Goal: Information Seeking & Learning: Learn about a topic

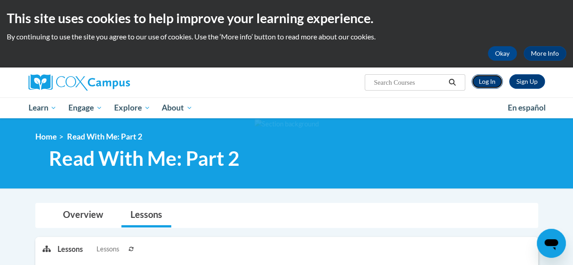
click at [489, 80] on link "Log In" at bounding box center [486, 81] width 31 height 14
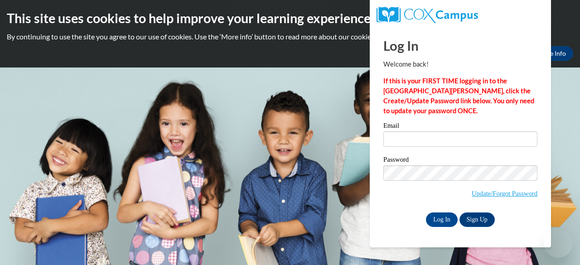
click at [429, 138] on input "Email" at bounding box center [460, 138] width 154 height 15
type input "amer1218@gmail.com"
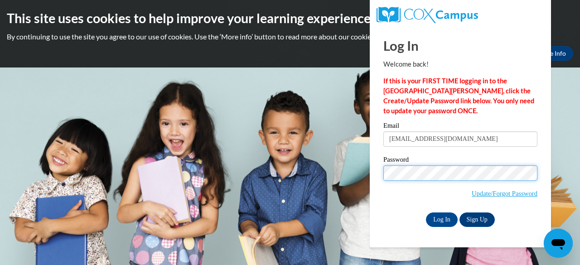
click at [426, 212] on input "Log In" at bounding box center [442, 219] width 32 height 14
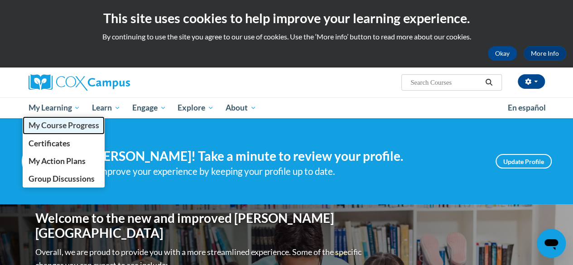
click at [65, 127] on span "My Course Progress" at bounding box center [63, 125] width 71 height 10
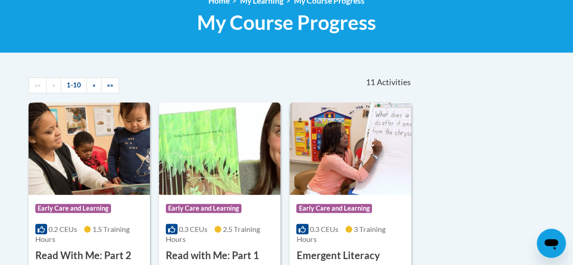
scroll to position [181, 0]
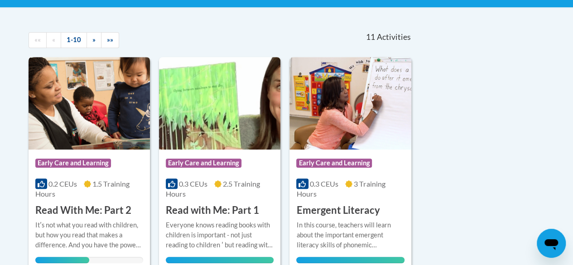
click at [112, 120] on img at bounding box center [89, 103] width 121 height 92
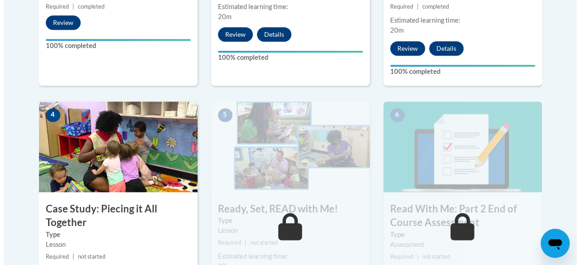
scroll to position [498, 0]
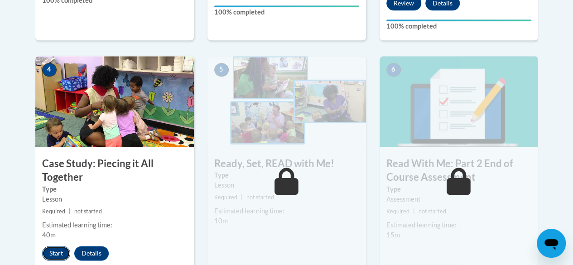
click at [58, 253] on button "Start" at bounding box center [56, 253] width 28 height 14
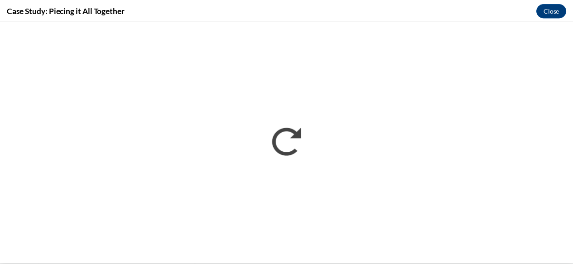
scroll to position [0, 0]
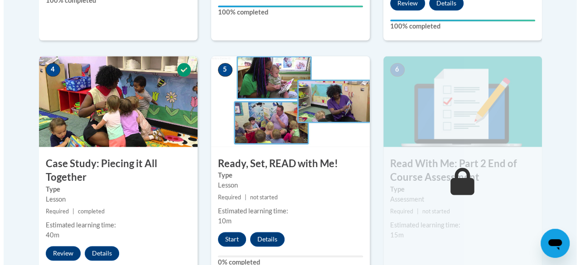
scroll to position [589, 0]
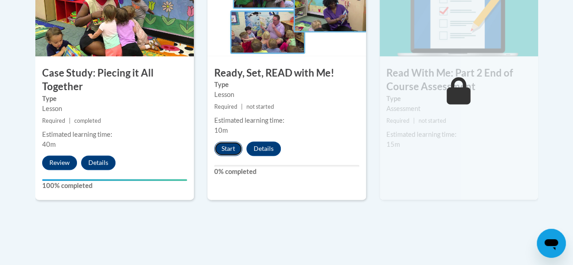
click at [226, 148] on button "Start" at bounding box center [228, 148] width 28 height 14
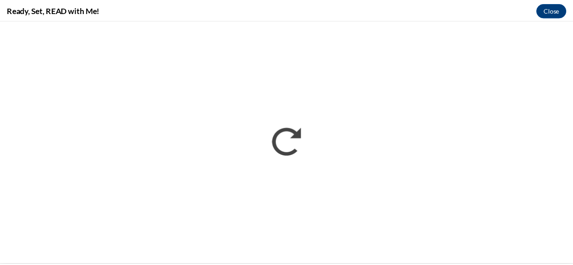
scroll to position [0, 0]
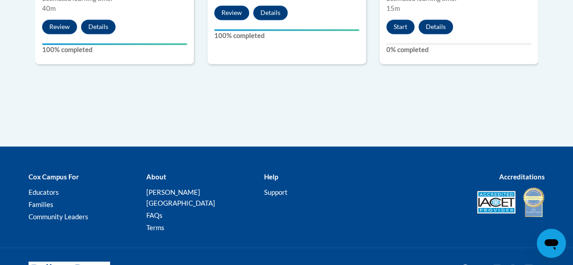
scroll to position [543, 0]
